Goal: Information Seeking & Learning: Understand process/instructions

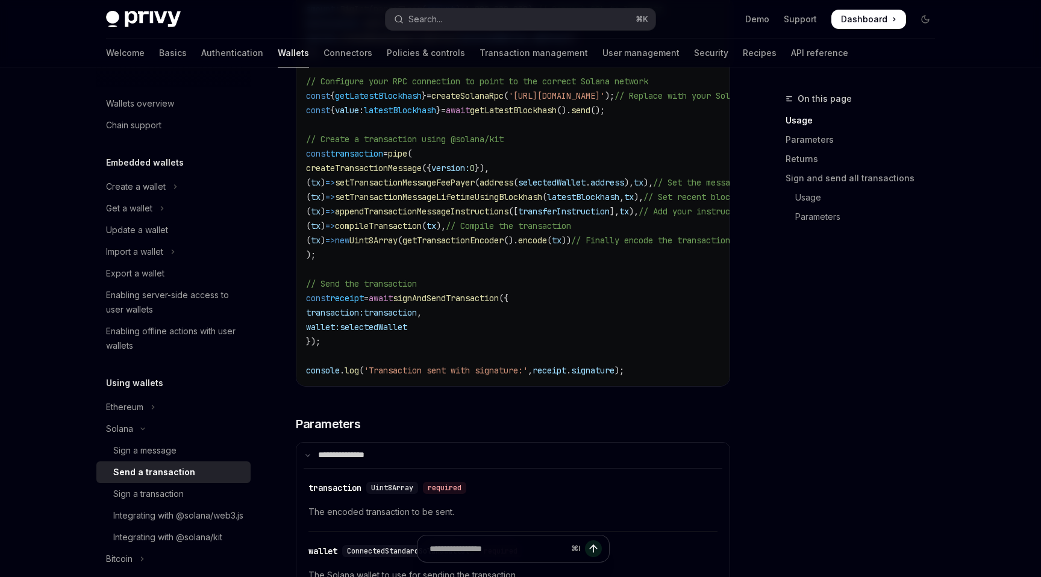
scroll to position [914, 0]
click at [407, 180] on span "setTransactionMessageFeePayer" at bounding box center [405, 182] width 140 height 11
click at [404, 201] on span "setTransactionMessageLifetimeUsingBlockhash" at bounding box center [438, 196] width 207 height 11
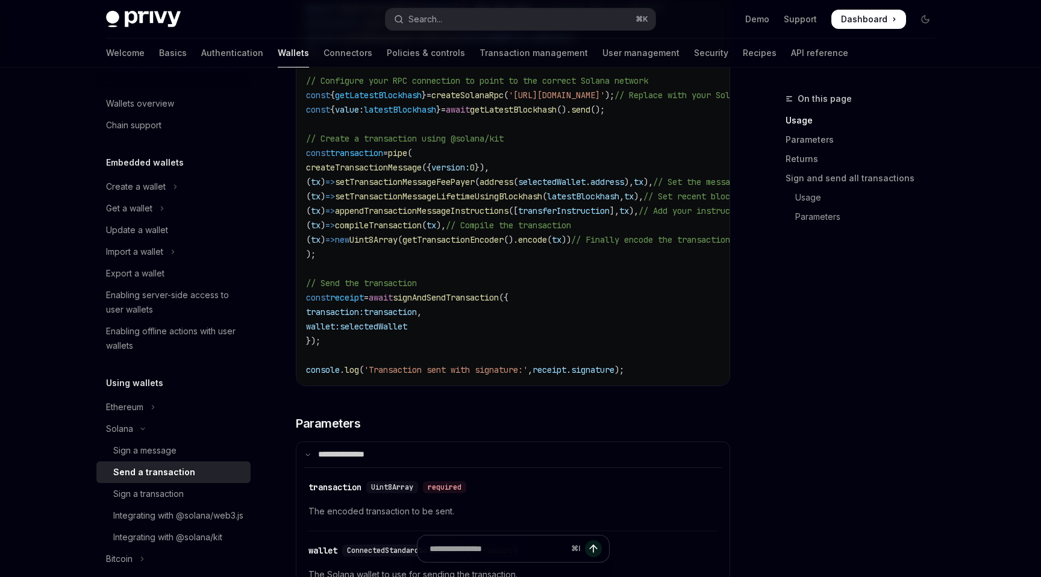
click at [405, 209] on span "appendTransactionMessageInstructions" at bounding box center [422, 210] width 174 height 11
click at [406, 220] on span "compileTransaction" at bounding box center [378, 225] width 87 height 11
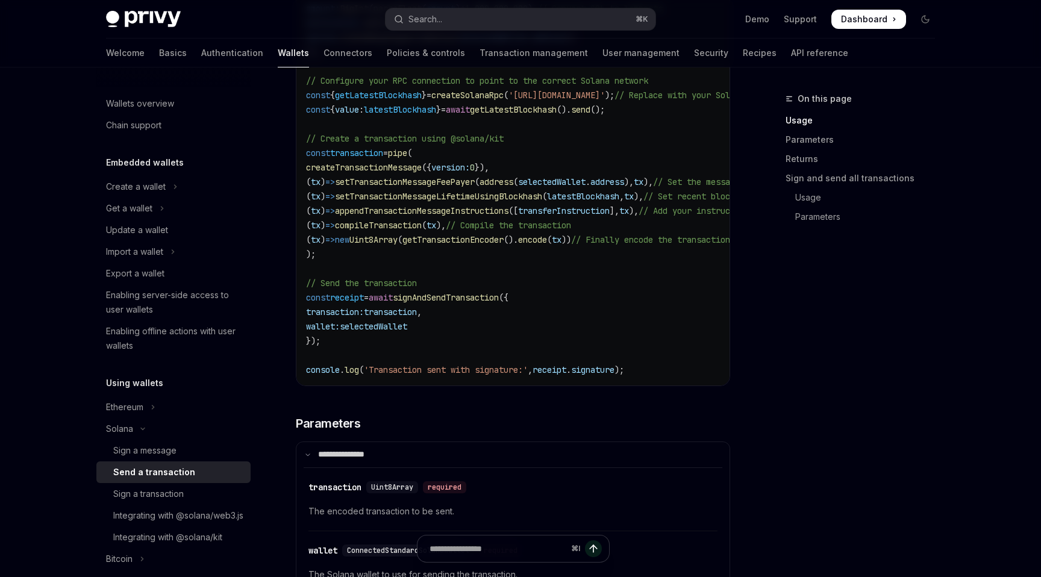
click at [387, 246] on code "import { useSignAndSendTransaction , useWallets } from '@privy-io/react-auth/so…" at bounding box center [590, 15] width 569 height 723
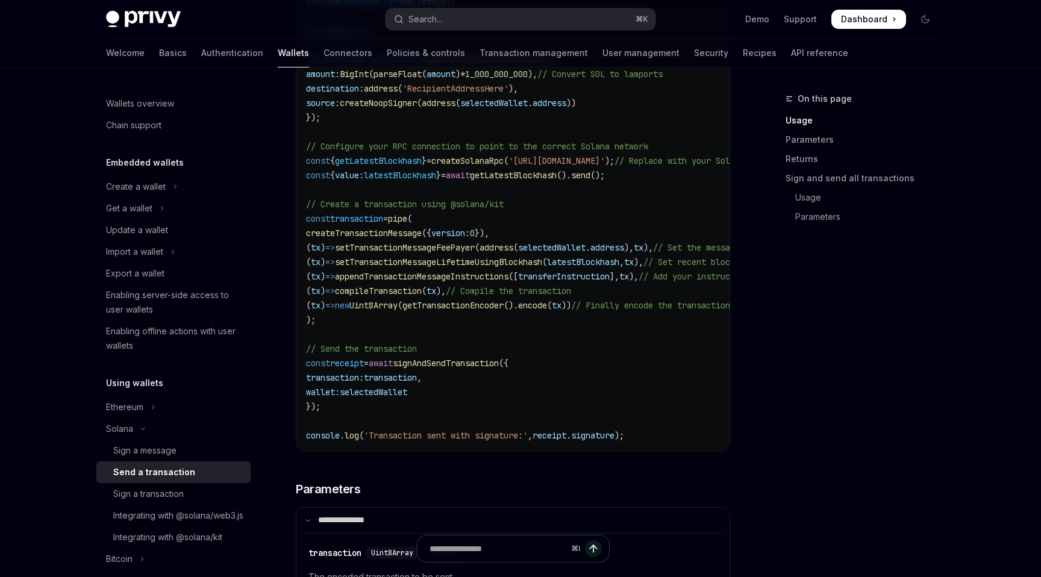
scroll to position [366, 0]
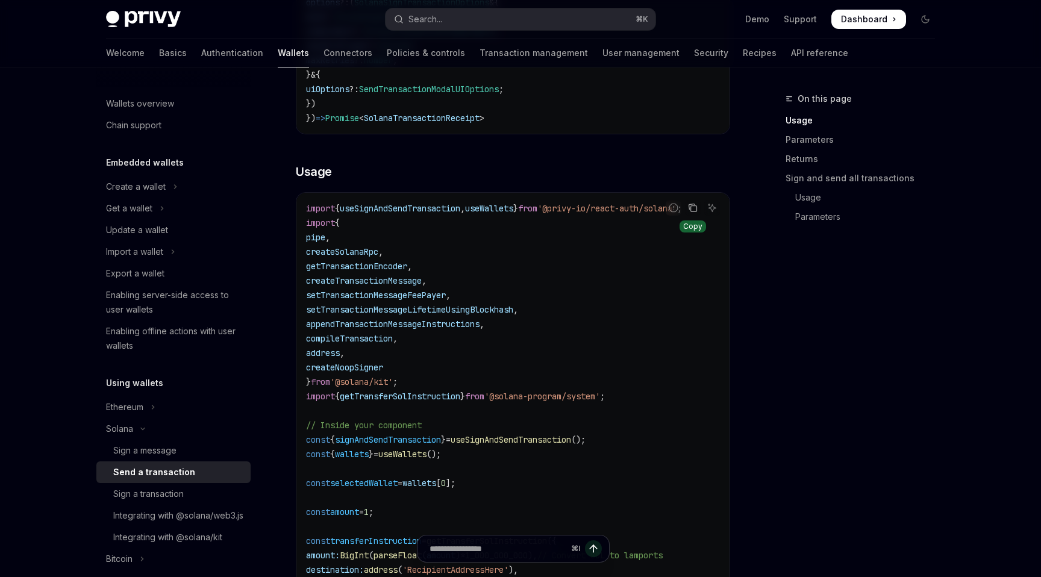
click at [695, 210] on icon "Copy the contents from the code block" at bounding box center [693, 208] width 10 height 10
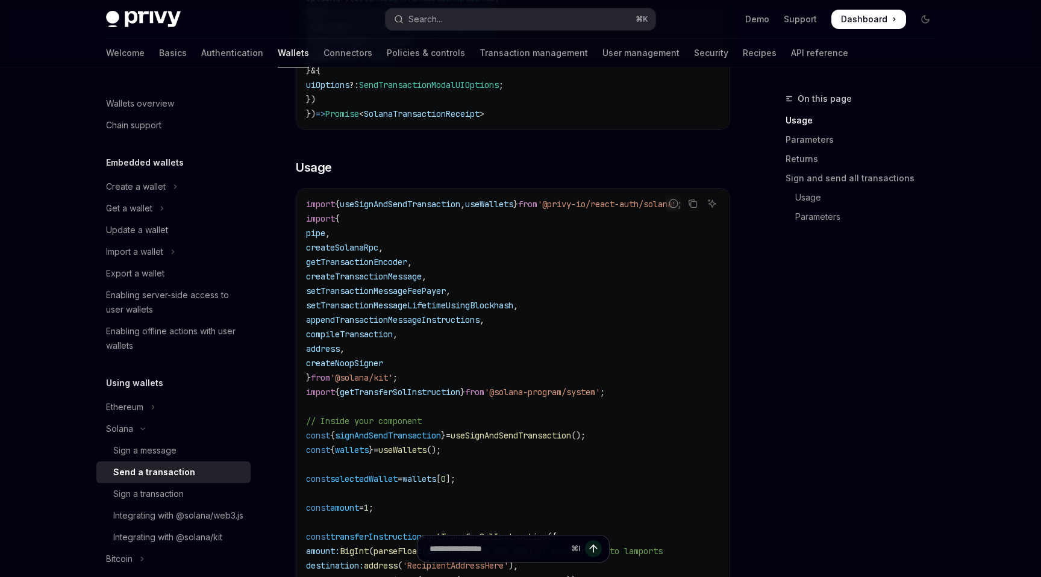
scroll to position [367, 0]
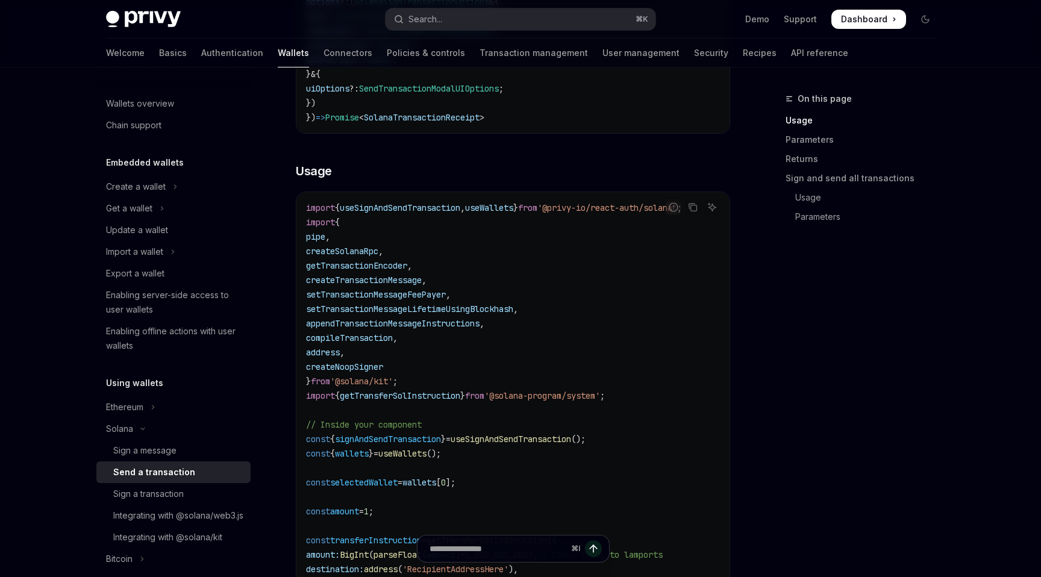
click at [417, 204] on span "useSignAndSendTransaction" at bounding box center [400, 207] width 121 height 11
click at [460, 216] on code "import { useSignAndSendTransaction , useWallets } from '@privy-io/react-auth/so…" at bounding box center [590, 562] width 569 height 723
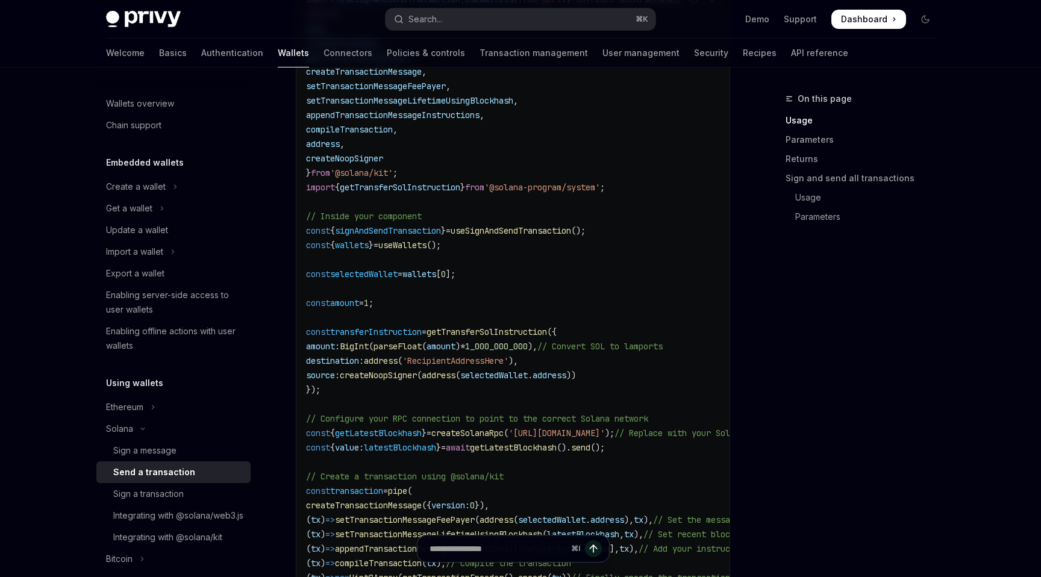
scroll to position [642, 0]
